Goal: Use online tool/utility

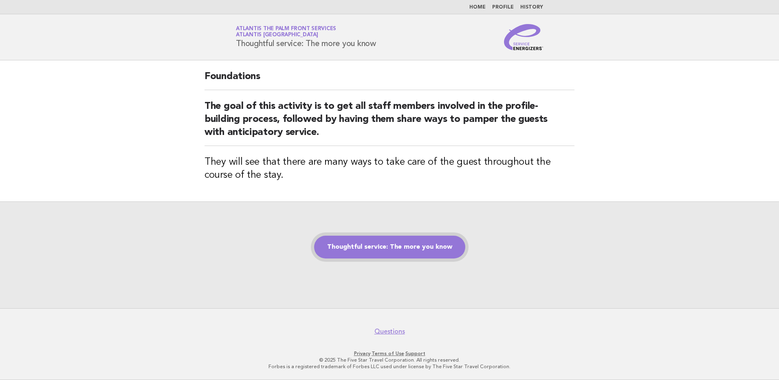
click at [393, 248] on link "Thoughtful service: The more you know" at bounding box center [389, 246] width 151 height 23
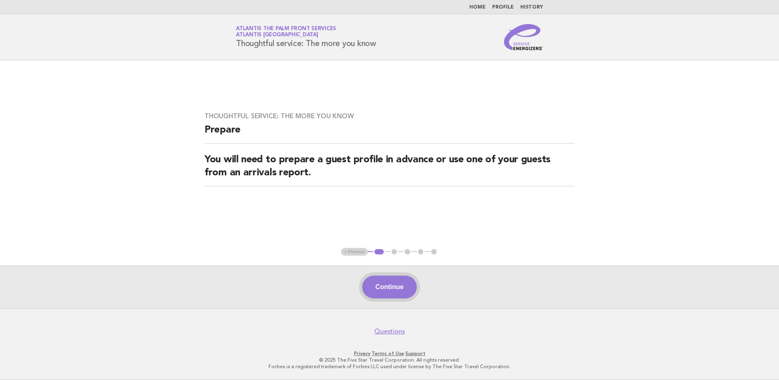
click at [393, 287] on button "Continue" at bounding box center [389, 286] width 54 height 23
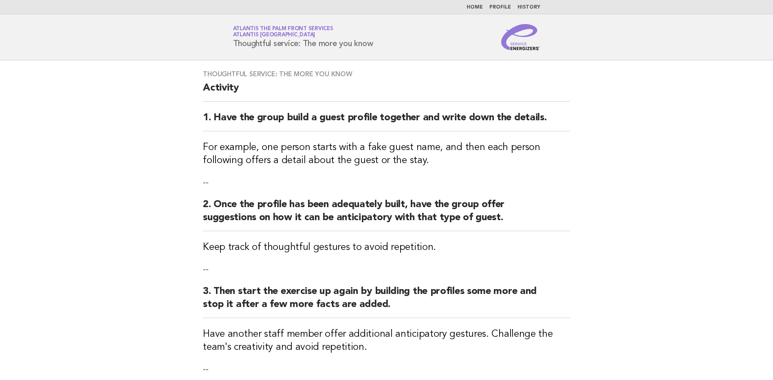
scroll to position [212, 0]
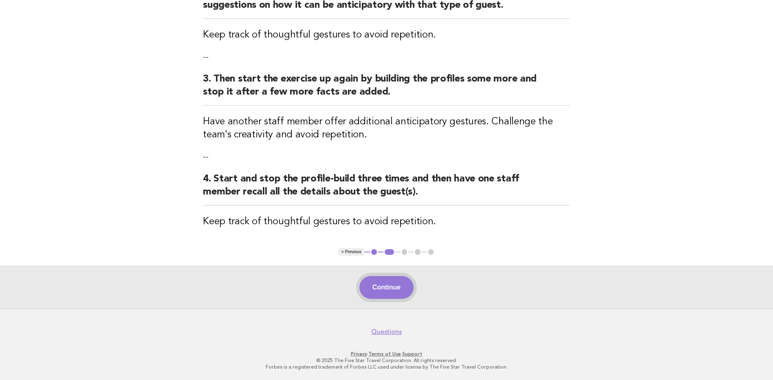
click at [378, 289] on button "Continue" at bounding box center [386, 287] width 54 height 23
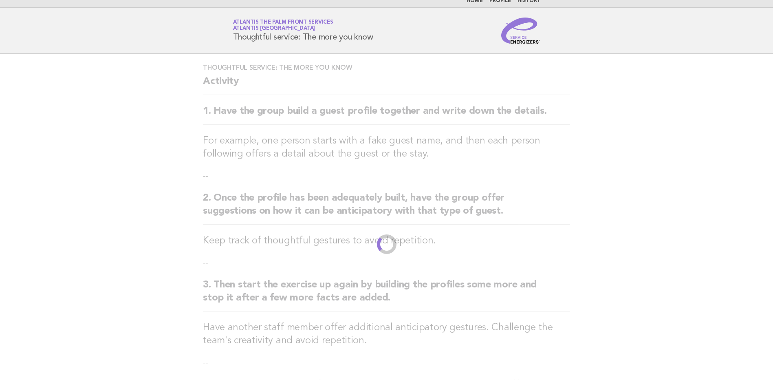
scroll to position [0, 0]
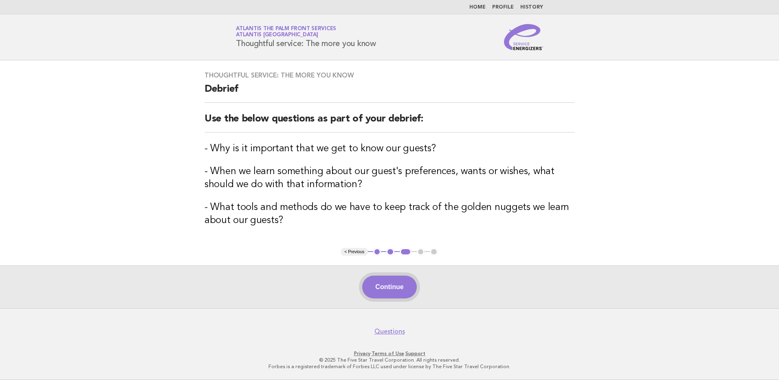
click at [384, 284] on button "Continue" at bounding box center [389, 286] width 54 height 23
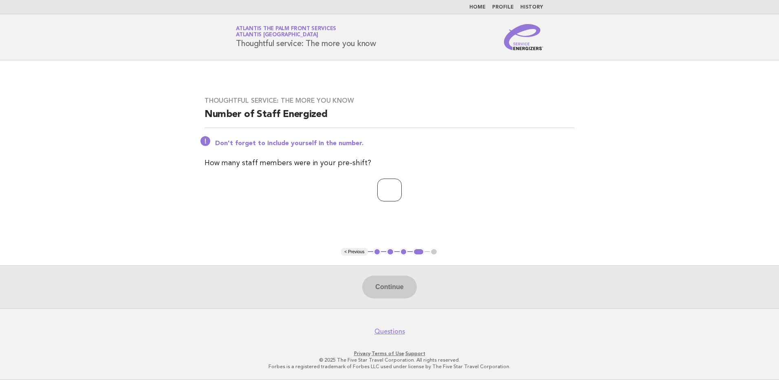
click at [389, 189] on input "number" at bounding box center [389, 189] width 24 height 23
type input "**"
click at [388, 284] on button "Continue" at bounding box center [389, 286] width 54 height 23
